Goal: Information Seeking & Learning: Learn about a topic

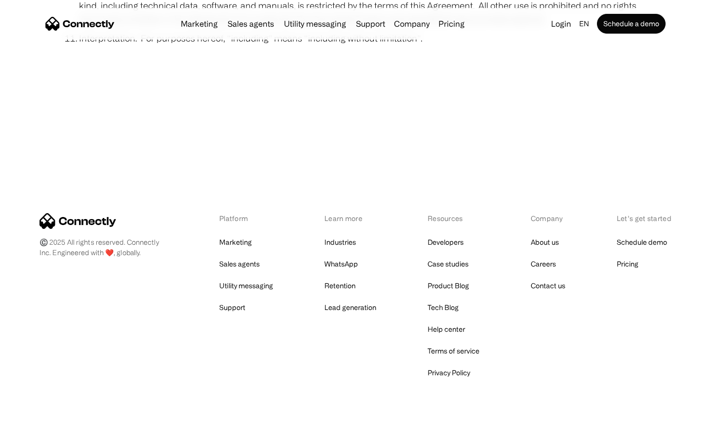
scroll to position [3630, 0]
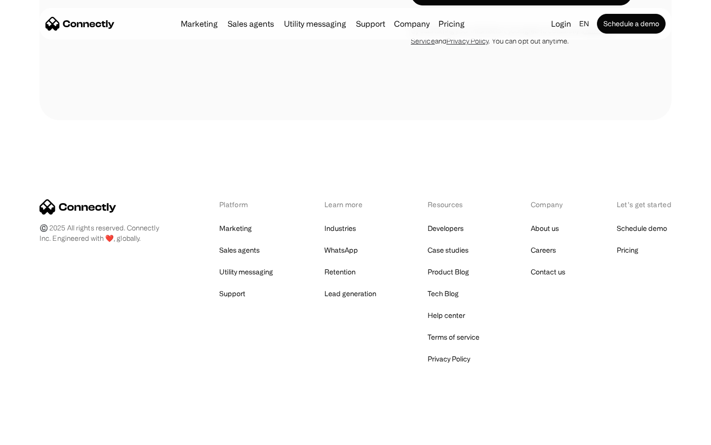
scroll to position [834, 0]
